Goal: Task Accomplishment & Management: Manage account settings

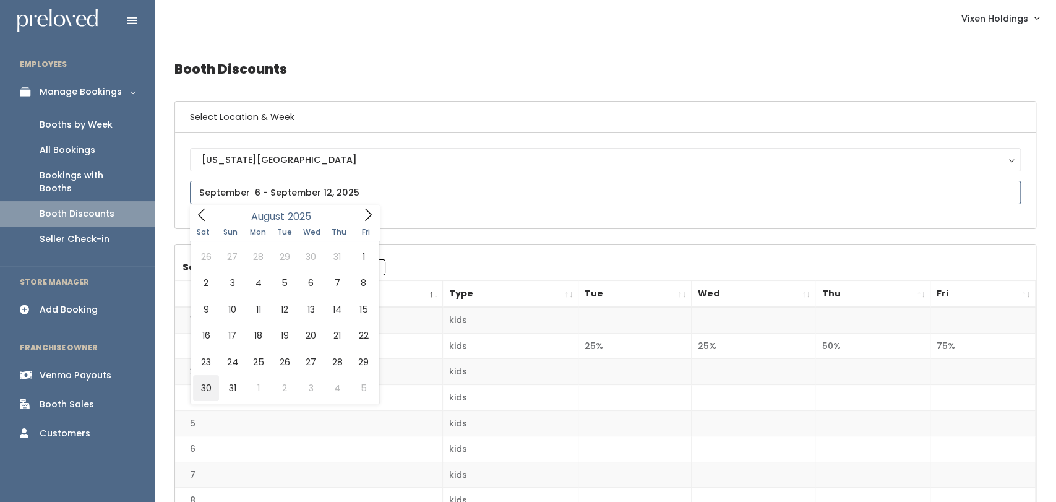
type input "[DATE] to [DATE]"
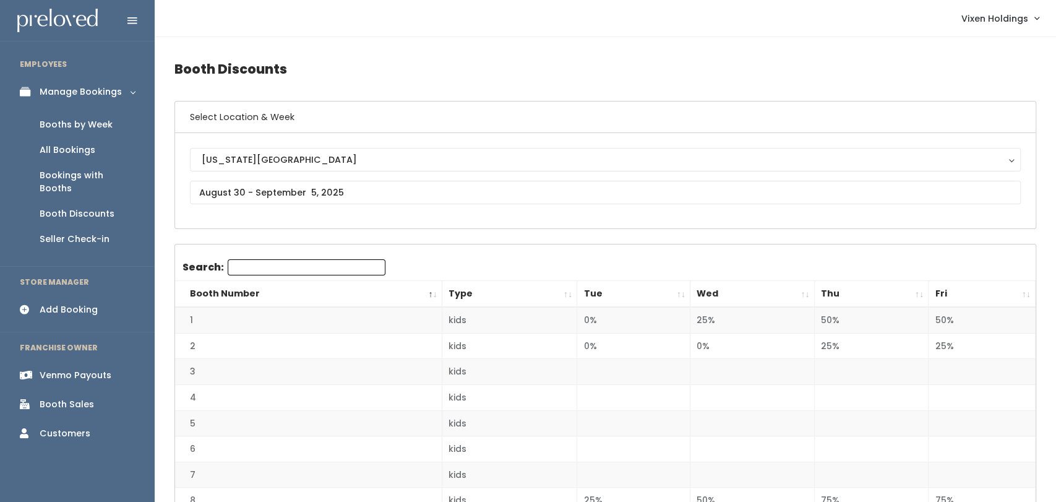
click at [77, 90] on div "Manage Bookings" at bounding box center [81, 91] width 82 height 13
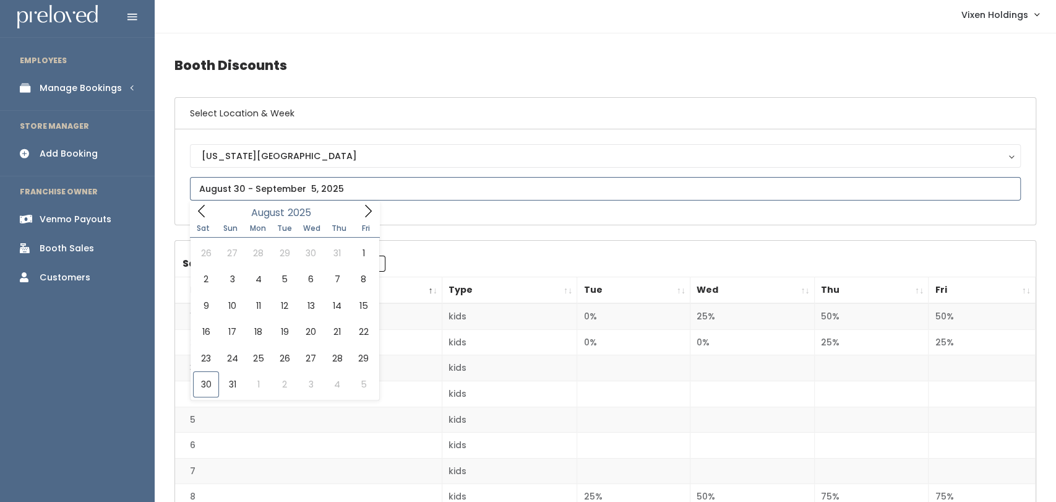
scroll to position [11, 0]
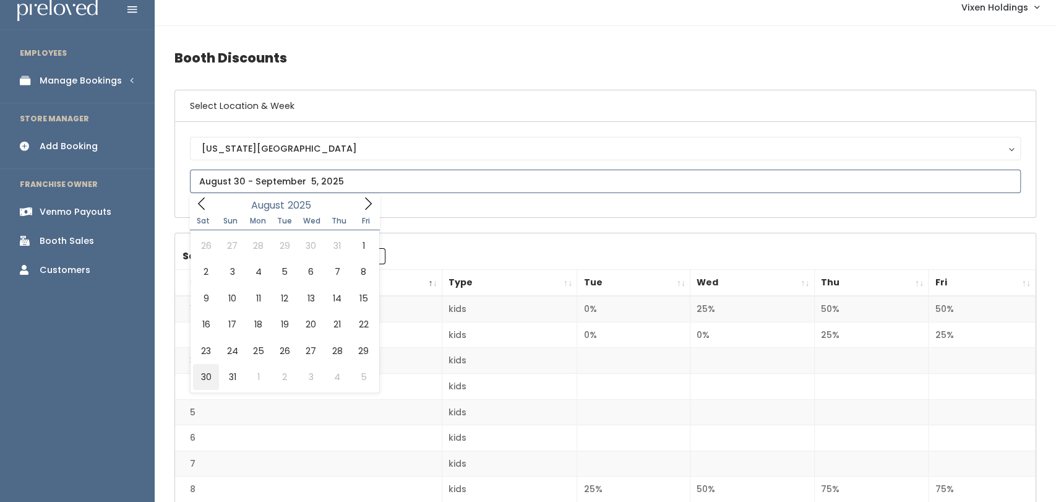
type input "[DATE] to [DATE]"
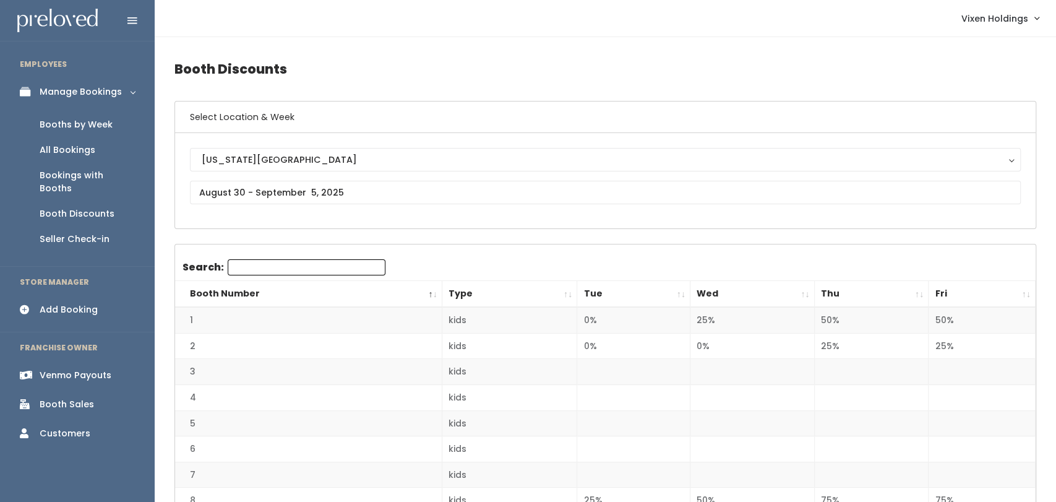
click at [67, 122] on div "Booths by Week" at bounding box center [76, 124] width 73 height 13
